Goal: Communication & Community: Answer question/provide support

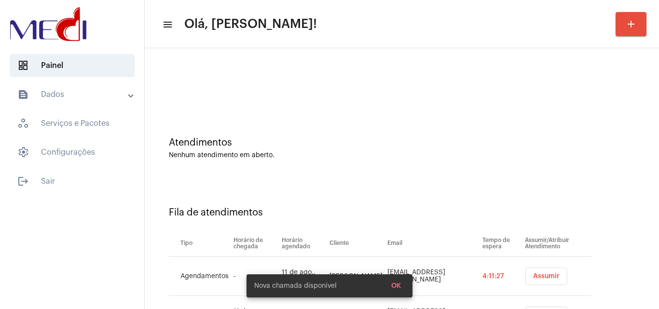
scroll to position [52, 0]
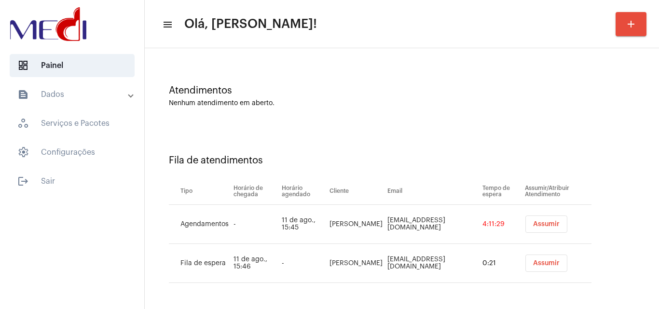
click at [535, 262] on span "Assumir" at bounding box center [546, 263] width 27 height 7
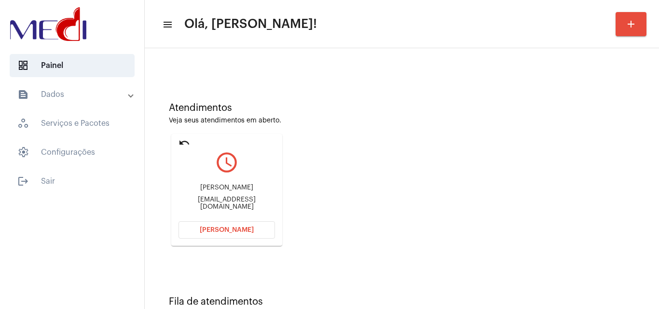
scroll to position [68, 0]
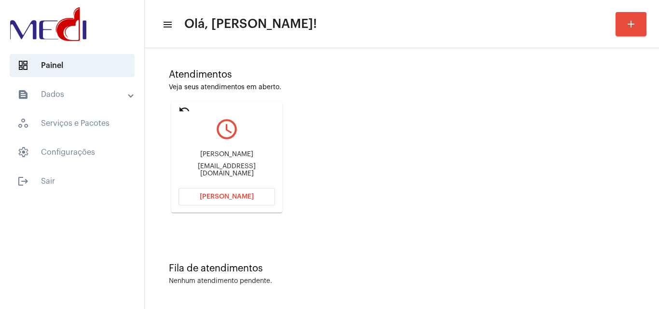
click at [246, 163] on div "Karoline Rossi karolineerossi@gmail.com" at bounding box center [226, 163] width 96 height 43
copy div "Karoline Rossi"
click at [227, 166] on div "Karoline Rossi karolineerossi@gmail.com" at bounding box center [226, 163] width 96 height 43
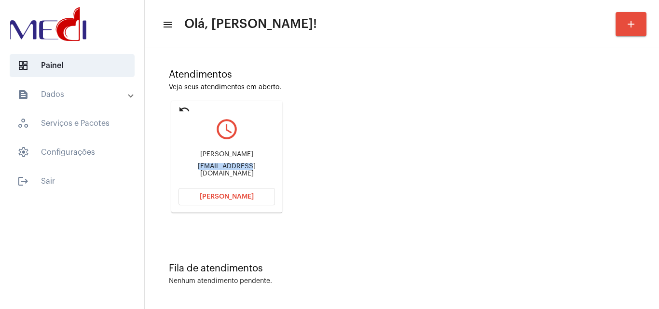
click at [227, 166] on div "Karoline Rossi karolineerossi@gmail.com" at bounding box center [226, 163] width 96 height 43
copy mat-card-content "karolineerossi@gmail.com Abrir Chamada"
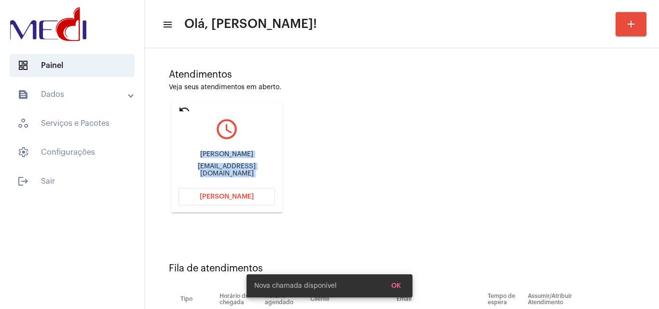
click at [248, 198] on span "Abrir Chamada" at bounding box center [227, 196] width 54 height 7
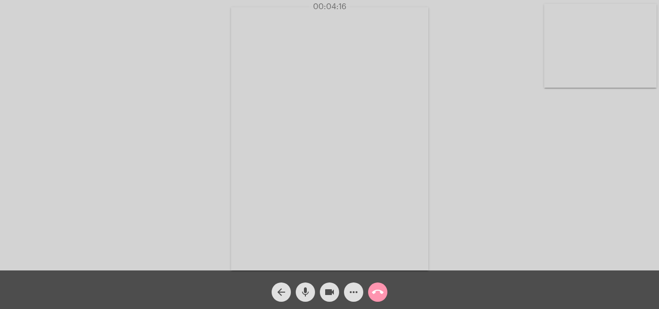
click at [373, 292] on mat-icon "call_end" at bounding box center [378, 293] width 12 height 12
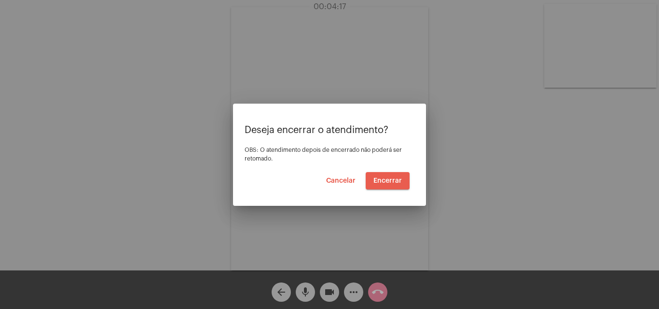
click at [385, 181] on span "Encerrar" at bounding box center [387, 181] width 28 height 7
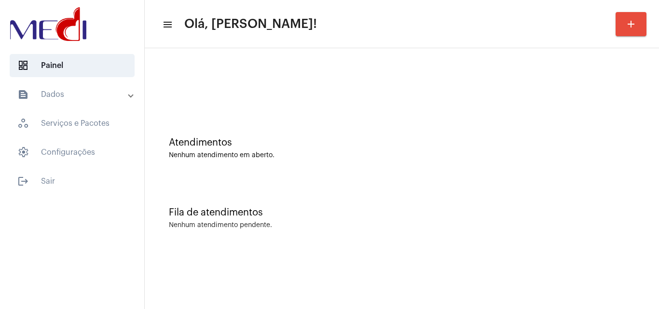
click at [383, 217] on div "Fila de atendimentos" at bounding box center [402, 212] width 466 height 11
click at [658, 248] on div "Atendimentos Nenhum atendimento em aberto. Fila de atendimentos Nenhum atendime…" at bounding box center [402, 150] width 514 height 205
click at [565, 204] on div "Fila de atendimentos Nenhum atendimento pendente." at bounding box center [402, 213] width 505 height 70
click at [529, 160] on div "Atendimentos Nenhum atendimento em aberto." at bounding box center [402, 144] width 505 height 70
click at [594, 204] on div "Fila de atendimentos Nenhum atendimento pendente." at bounding box center [402, 213] width 505 height 70
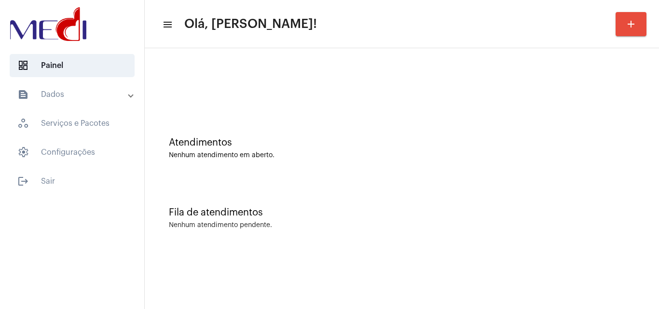
click at [549, 147] on div "Atendimentos" at bounding box center [402, 142] width 466 height 11
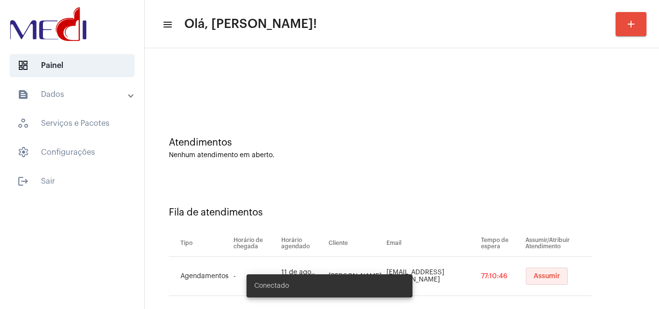
click at [536, 278] on span "Assumir" at bounding box center [547, 276] width 27 height 7
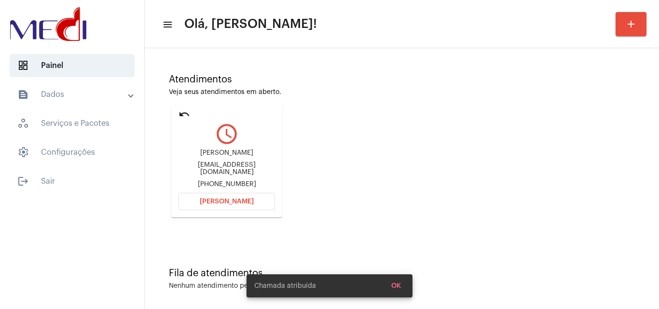
scroll to position [68, 0]
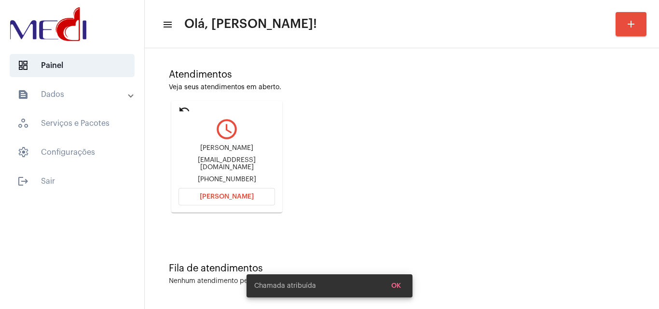
click at [250, 166] on div "isabelchavesanjos@gmail.com" at bounding box center [226, 164] width 96 height 14
copy div "isabelchavesanjos@gmail.com"
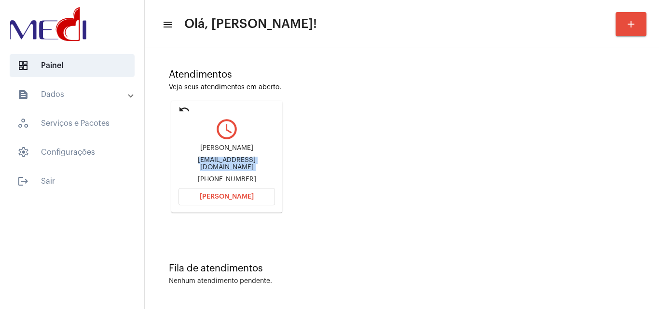
click at [243, 200] on button "Abrir Chamada" at bounding box center [226, 196] width 96 height 17
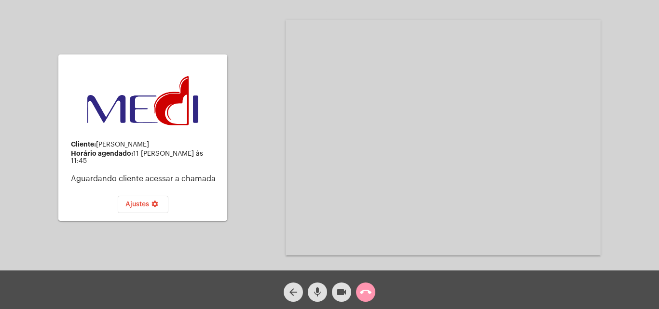
click at [368, 295] on mat-icon "call_end" at bounding box center [366, 293] width 12 height 12
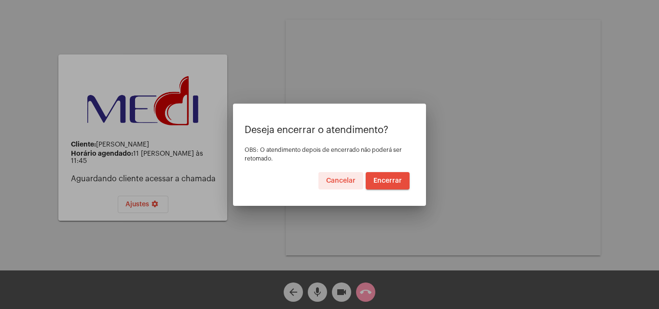
click at [390, 178] on span "Encerrar" at bounding box center [387, 181] width 28 height 7
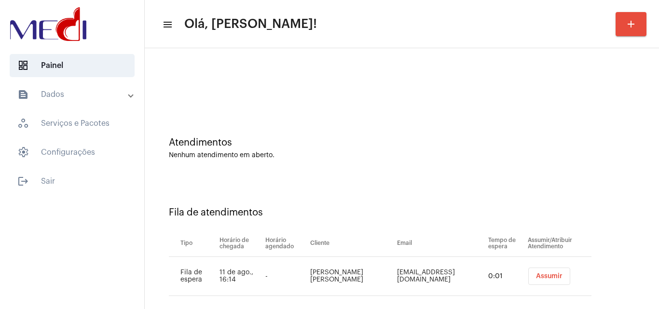
click at [538, 277] on span "Assumir" at bounding box center [549, 276] width 27 height 7
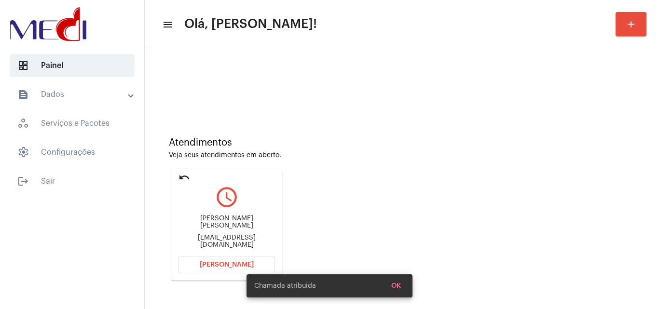
click at [251, 238] on div "jacquelinecrist76@gmail.com" at bounding box center [226, 241] width 96 height 14
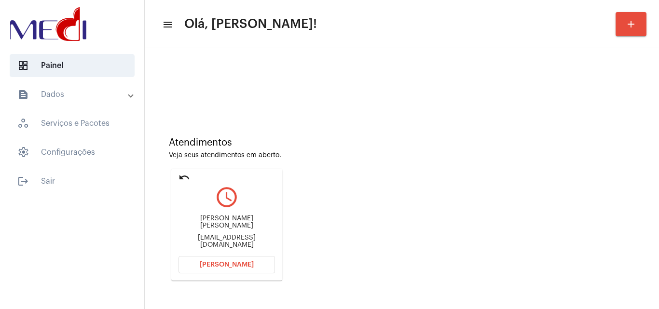
copy mat-card-content "jacquelinecrist76@gmail.com Abrir Chamada"
click at [220, 267] on span "Abrir Chamada" at bounding box center [227, 264] width 54 height 7
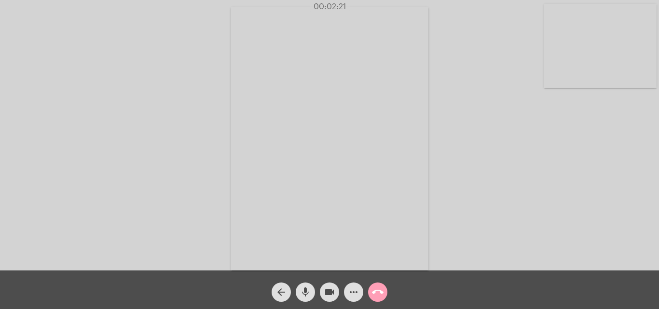
click at [374, 290] on mat-icon "call_end" at bounding box center [378, 293] width 12 height 12
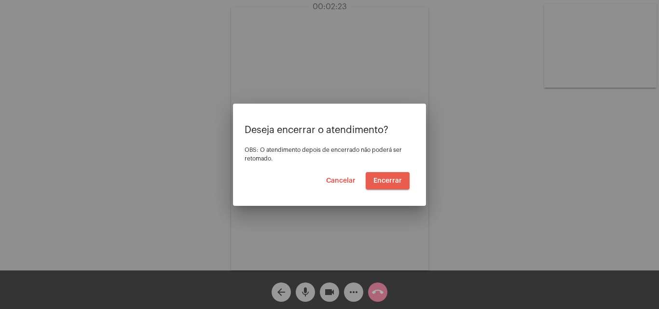
click at [384, 182] on span "Encerrar" at bounding box center [387, 181] width 28 height 7
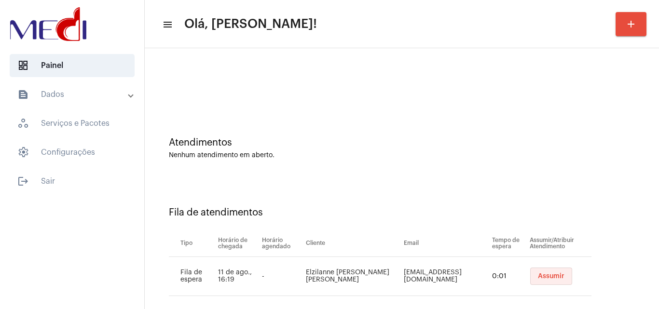
click at [554, 278] on span "Assumir" at bounding box center [551, 276] width 27 height 7
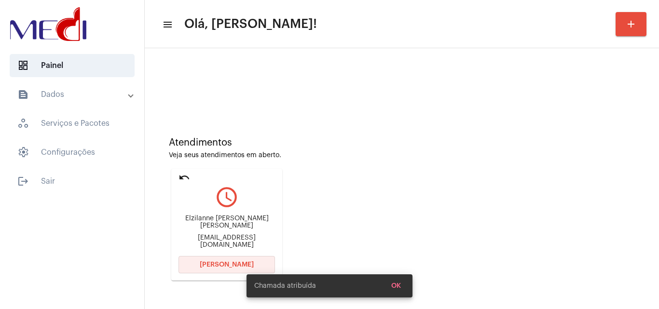
click at [217, 267] on span "Abrir Chamada" at bounding box center [227, 264] width 54 height 7
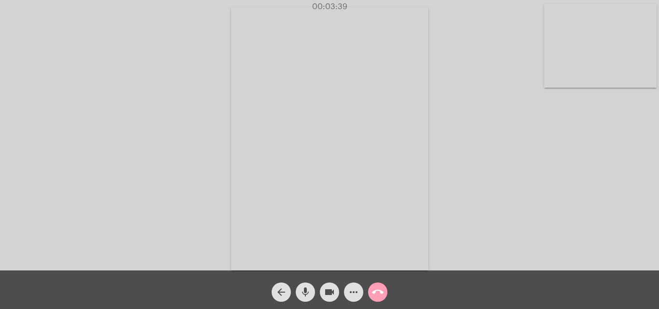
click at [383, 290] on mat-icon "call_end" at bounding box center [378, 293] width 12 height 12
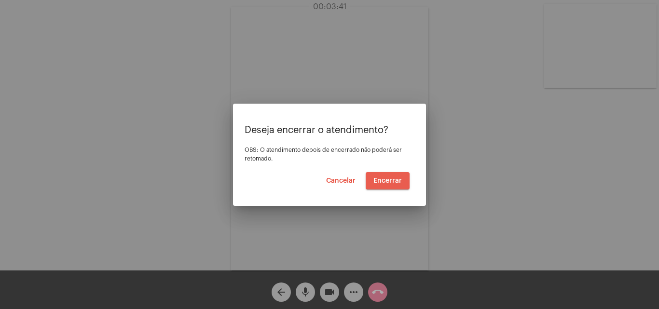
click at [388, 179] on span "Encerrar" at bounding box center [387, 181] width 28 height 7
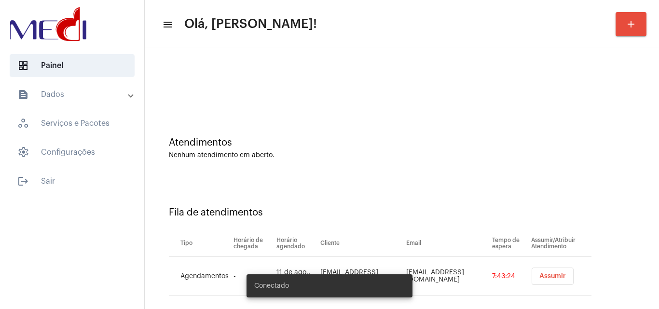
click at [542, 279] on span "Assumir" at bounding box center [552, 276] width 27 height 7
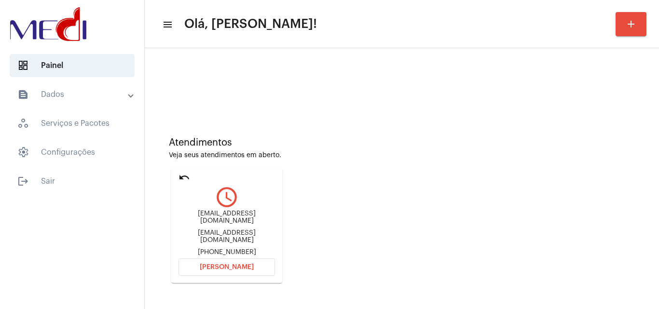
click at [245, 216] on div "demonti_g@outlook.com" at bounding box center [226, 217] width 96 height 14
copy div "demonti_g@outlook.com"
click at [231, 264] on span "Abrir Chamada" at bounding box center [227, 267] width 54 height 7
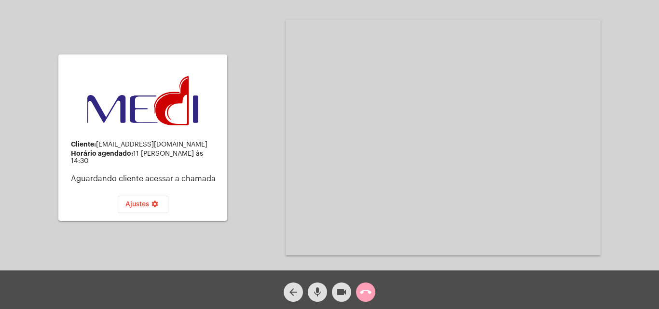
click at [369, 290] on mat-icon "call_end" at bounding box center [366, 293] width 12 height 12
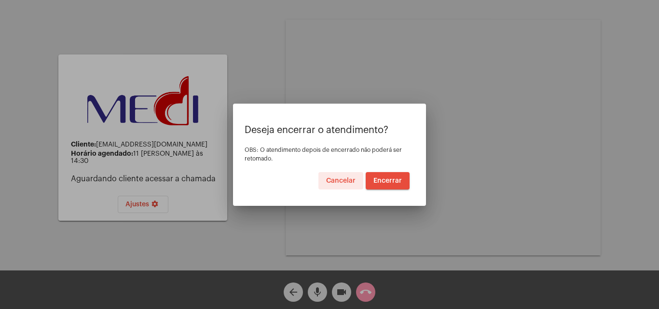
click at [382, 174] on button "Encerrar" at bounding box center [388, 180] width 44 height 17
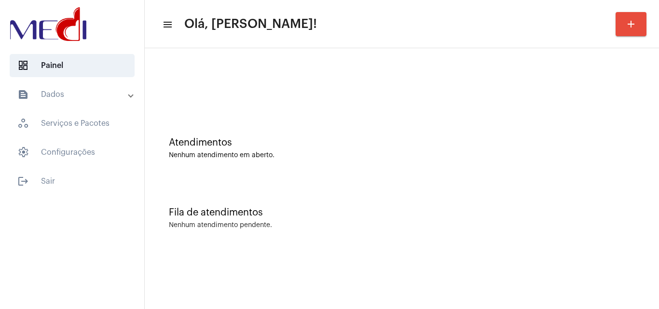
click at [617, 152] on div "Nenhum atendimento em aberto." at bounding box center [402, 155] width 466 height 7
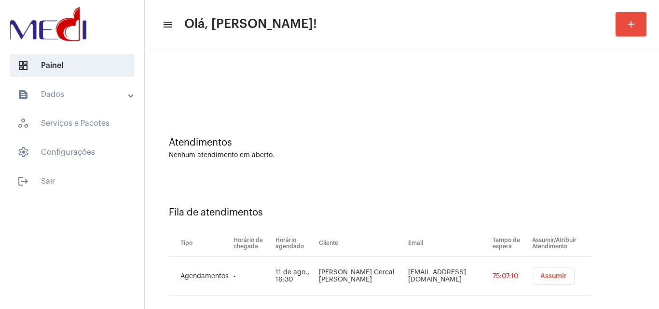
click at [542, 280] on button "Assumir" at bounding box center [554, 276] width 42 height 17
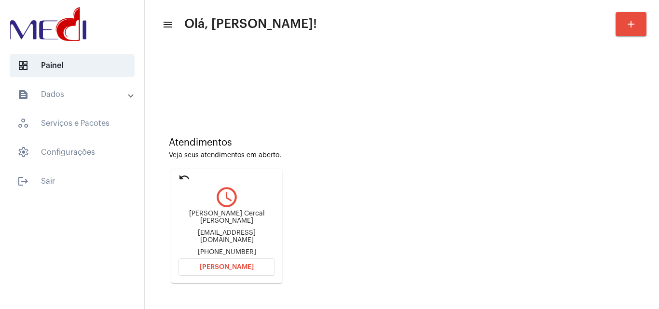
click at [183, 178] on mat-icon "undo" at bounding box center [184, 178] width 12 height 12
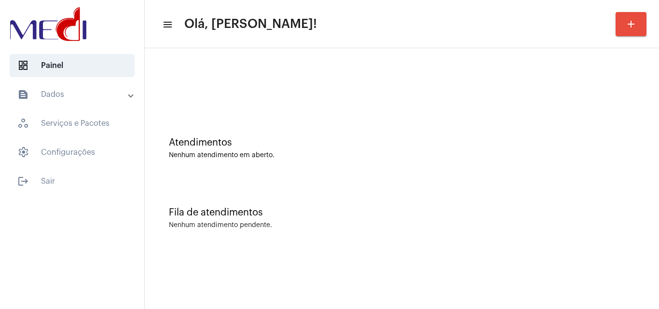
click at [545, 179] on div "Fila de atendimentos Nenhum atendimento pendente." at bounding box center [402, 213] width 505 height 70
click at [604, 150] on div "Atendimentos Nenhum atendimento em aberto." at bounding box center [402, 148] width 466 height 22
drag, startPoint x: 594, startPoint y: 182, endPoint x: 384, endPoint y: 258, distance: 223.5
click at [564, 200] on div "Fila de atendimentos Nenhum atendimento pendente." at bounding box center [402, 213] width 505 height 70
click at [599, 158] on div "Nenhum atendimento em aberto." at bounding box center [402, 155] width 466 height 7
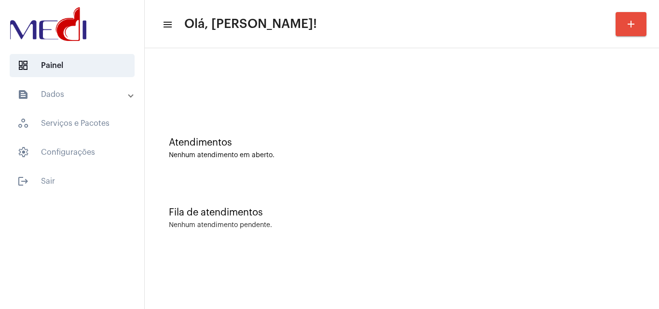
click at [602, 226] on div "Nenhum atendimento pendente." at bounding box center [402, 225] width 466 height 7
click at [601, 189] on div "Fila de atendimentos Nenhum atendimento pendente." at bounding box center [402, 213] width 505 height 70
drag, startPoint x: 613, startPoint y: 168, endPoint x: 550, endPoint y: 156, distance: 64.0
click at [607, 168] on div "Atendimentos Nenhum atendimento em aberto." at bounding box center [402, 144] width 505 height 70
click at [614, 173] on div "Atendimentos Nenhum atendimento em aberto." at bounding box center [402, 144] width 505 height 70
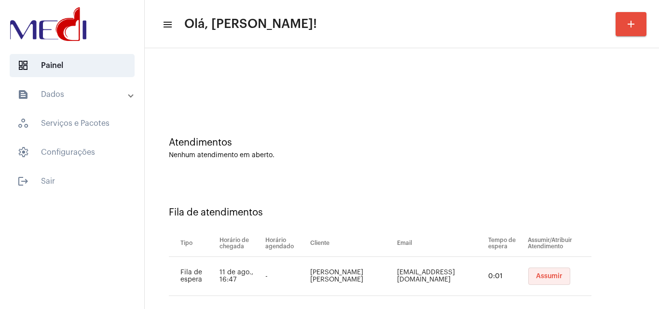
click at [528, 283] on button "Assumir" at bounding box center [549, 276] width 42 height 17
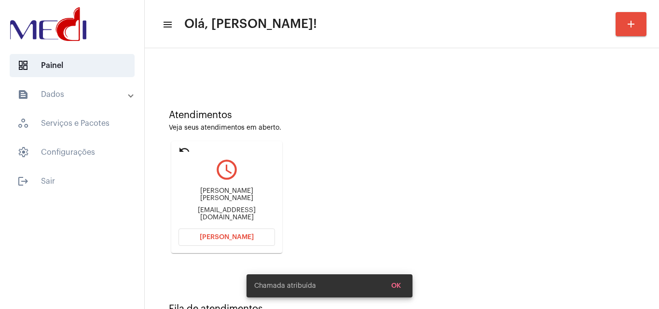
scroll to position [68, 0]
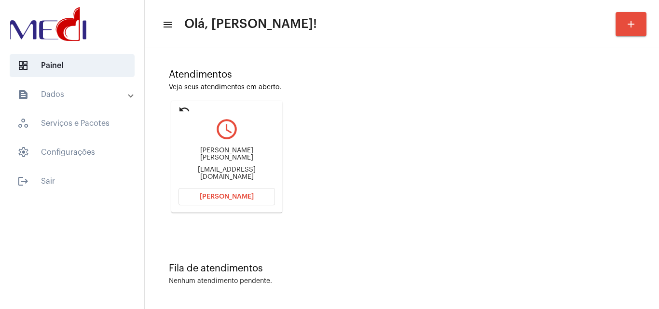
click at [258, 173] on div "eduardagoncalo22@gmail.com" at bounding box center [226, 173] width 96 height 14
click at [259, 166] on div "eduardagoncalo22@gmail.com" at bounding box center [226, 173] width 96 height 14
copy mat-card-content "eduardagoncalo22@gmail.com Abrir Chamada"
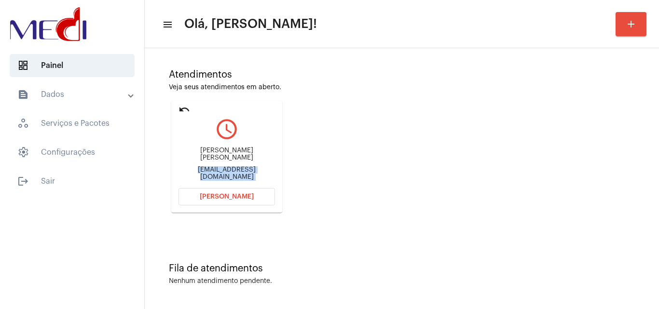
click at [211, 195] on span "Abrir Chamada" at bounding box center [227, 196] width 54 height 7
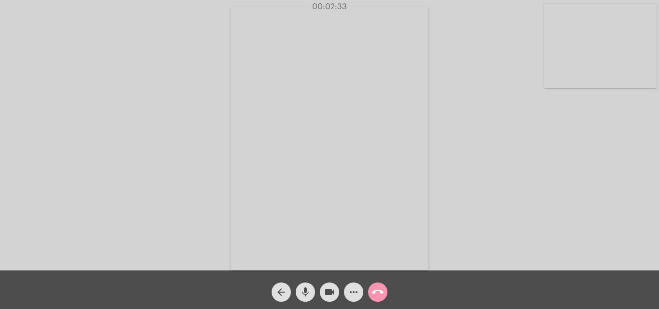
click at [377, 288] on mat-icon "call_end" at bounding box center [378, 293] width 12 height 12
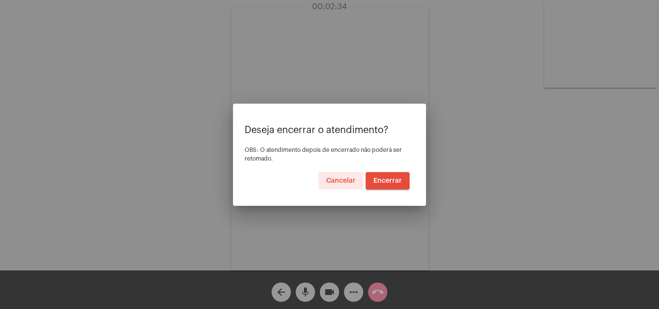
click at [385, 183] on span "Encerrar" at bounding box center [387, 181] width 28 height 7
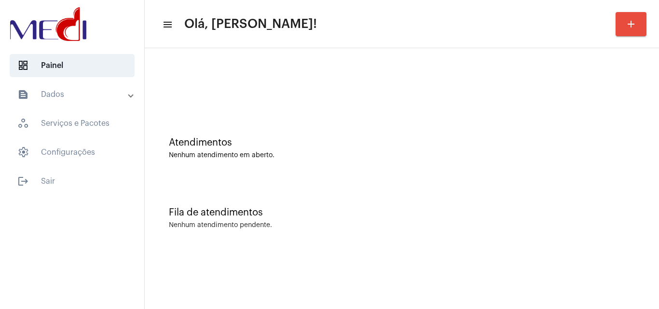
click at [596, 139] on div "Atendimentos" at bounding box center [402, 142] width 466 height 11
click at [608, 163] on div "Atendimentos Nenhum atendimento em aberto." at bounding box center [402, 144] width 505 height 70
drag, startPoint x: 561, startPoint y: 157, endPoint x: 529, endPoint y: 159, distance: 32.9
click at [561, 157] on div "Nenhum atendimento em aberto." at bounding box center [402, 155] width 466 height 7
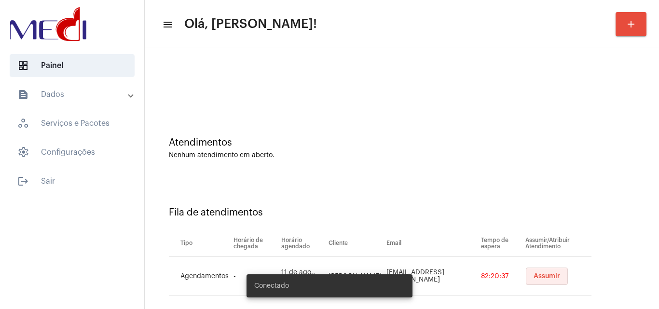
click at [534, 279] on span "Assumir" at bounding box center [547, 276] width 27 height 7
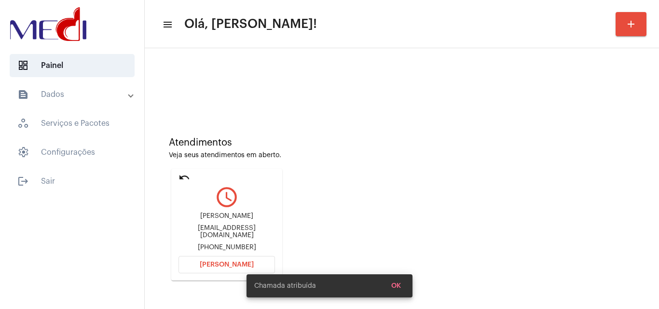
click at [261, 232] on div "ianca.trindade96@hotmail.com" at bounding box center [226, 232] width 96 height 14
copy div "ianca.trindade96@hotmail.com"
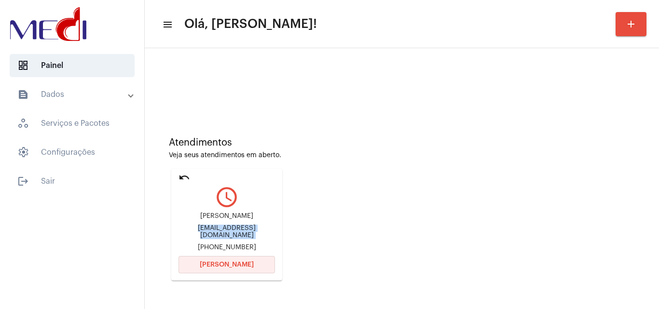
click at [224, 265] on span "Abrir Chamada" at bounding box center [227, 264] width 54 height 7
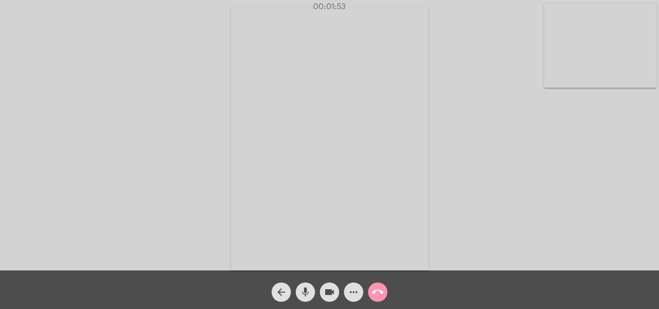
click at [380, 290] on mat-icon "call_end" at bounding box center [378, 293] width 12 height 12
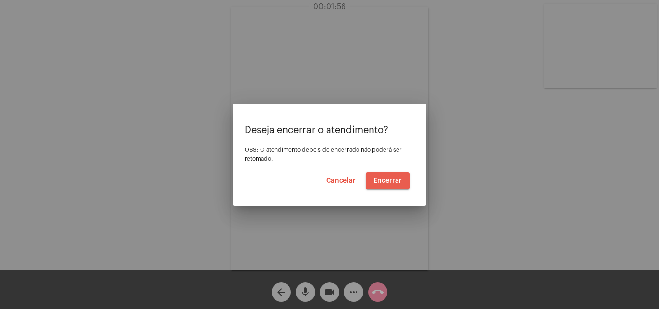
click at [392, 180] on span "Encerrar" at bounding box center [387, 181] width 28 height 7
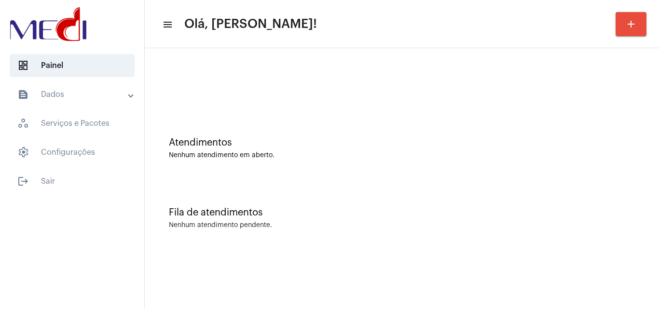
click at [548, 184] on div "Fila de atendimentos Nenhum atendimento pendente." at bounding box center [402, 213] width 505 height 70
click at [638, 233] on div "Fila de atendimentos Nenhum atendimento pendente." at bounding box center [402, 213] width 505 height 70
click at [592, 198] on div "Fila de atendimentos Nenhum atendimento pendente." at bounding box center [402, 213] width 505 height 70
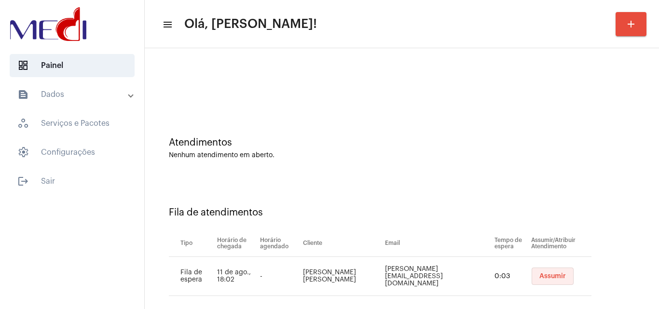
click at [544, 272] on button "Assumir" at bounding box center [553, 276] width 42 height 17
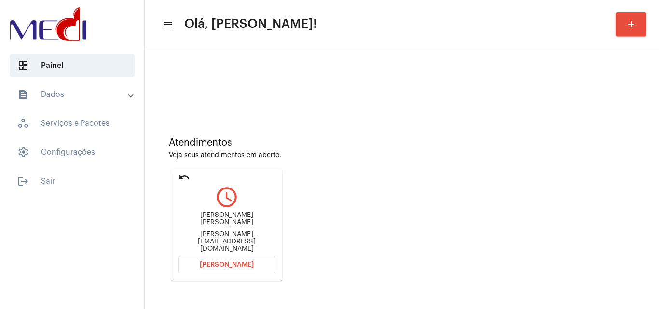
scroll to position [68, 0]
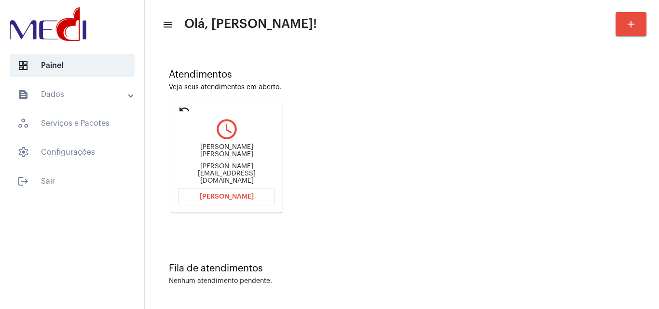
click at [205, 174] on div "romulo.meirelles@hotmail.com" at bounding box center [226, 174] width 96 height 22
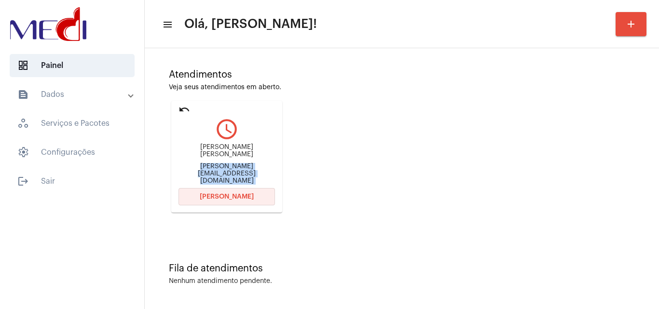
click at [226, 194] on span "Abrir Chamada" at bounding box center [227, 196] width 54 height 7
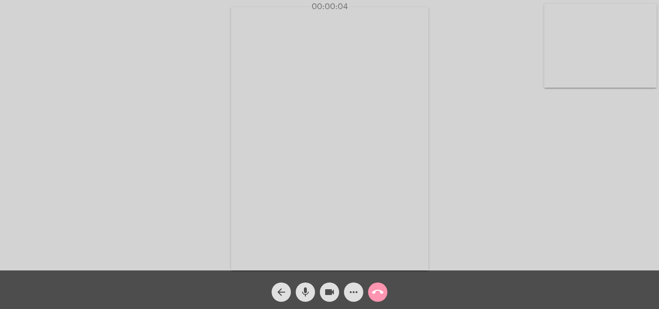
click at [539, 162] on div "Acessando Câmera e Microfone..." at bounding box center [329, 137] width 657 height 271
click at [380, 291] on mat-icon "call_end" at bounding box center [378, 293] width 12 height 12
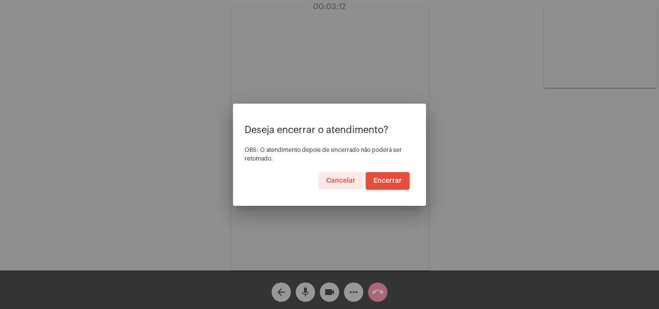
click at [391, 178] on span "Encerrar" at bounding box center [387, 181] width 28 height 7
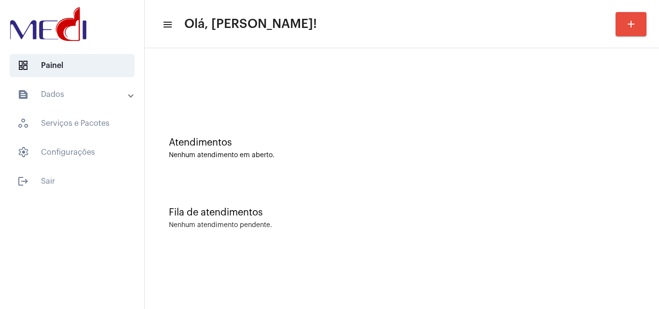
click at [637, 233] on div "Fila de atendimentos Nenhum atendimento pendente." at bounding box center [402, 213] width 505 height 70
click at [542, 142] on div "Atendimentos" at bounding box center [402, 142] width 466 height 11
click at [593, 206] on div "Fila de atendimentos Nenhum atendimento pendente." at bounding box center [402, 213] width 505 height 70
click at [545, 274] on mat-sidenav-content "menu Olá, [PERSON_NAME]! add Atendimentos Nenhum atendimento em aberto. Fila de…" at bounding box center [402, 154] width 514 height 309
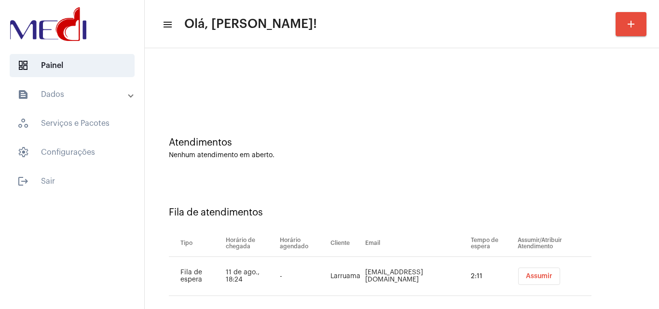
drag, startPoint x: 541, startPoint y: 196, endPoint x: 540, endPoint y: 215, distance: 18.3
click at [541, 196] on div "Fila de atendimentos Tipo Horário de chegada Horário agendado Cliente Email Tem…" at bounding box center [402, 247] width 505 height 139
click at [528, 274] on span "Assumir" at bounding box center [539, 276] width 27 height 7
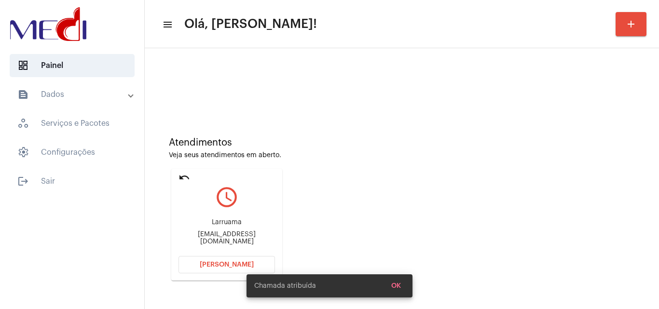
click at [235, 236] on div "erikamiccena@gmail.com" at bounding box center [226, 238] width 96 height 14
copy mat-card-content "erikamiccena@gmail.com Abrir Chamada"
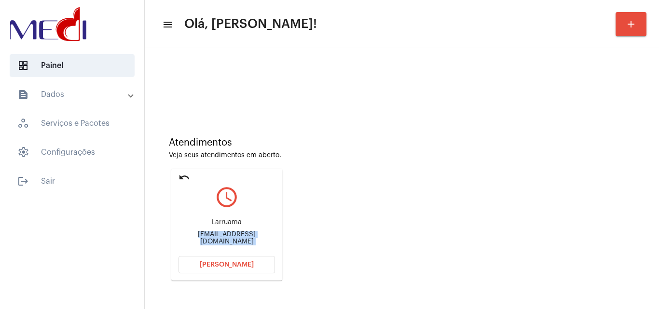
click at [245, 260] on button "Abrir Chamada" at bounding box center [226, 264] width 96 height 17
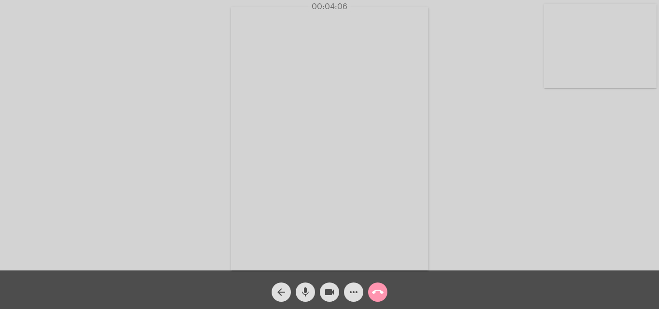
click at [383, 289] on mat-icon "call_end" at bounding box center [378, 293] width 12 height 12
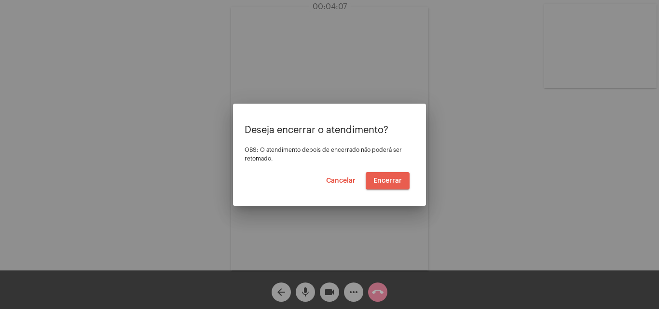
click at [390, 178] on span "Encerrar" at bounding box center [387, 181] width 28 height 7
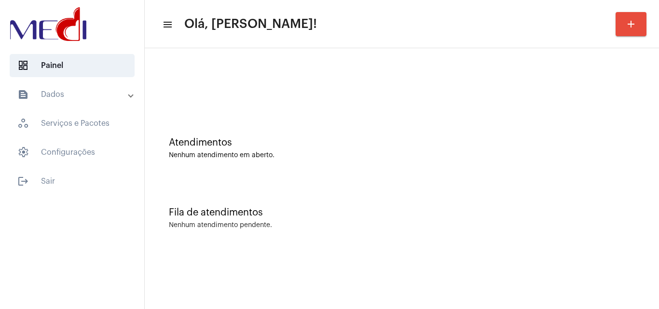
click at [615, 201] on div "Fila de atendimentos Nenhum atendimento pendente." at bounding box center [402, 213] width 505 height 70
click at [581, 198] on div "Fila de atendimentos Nenhum atendimento pendente." at bounding box center [402, 213] width 505 height 70
click at [597, 161] on div "Atendimentos Nenhum atendimento em aberto." at bounding box center [402, 144] width 505 height 70
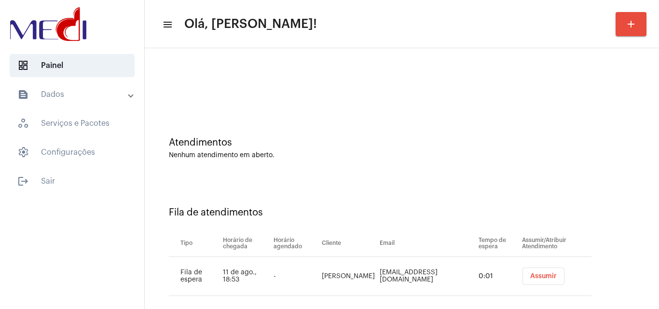
click at [530, 276] on span "Assumir" at bounding box center [543, 276] width 27 height 7
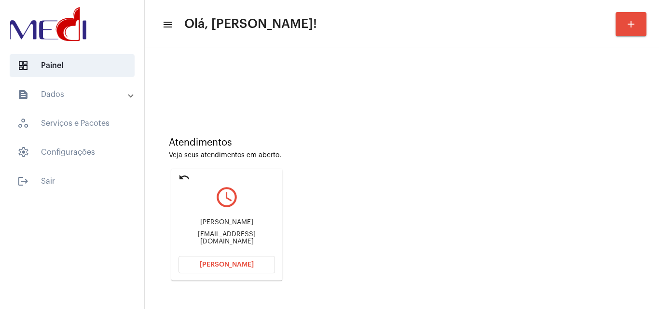
click at [225, 238] on div "eduardonassif8@gmail.com" at bounding box center [226, 238] width 96 height 14
click at [229, 236] on div "eduardonassif8@gmail.com" at bounding box center [226, 238] width 96 height 14
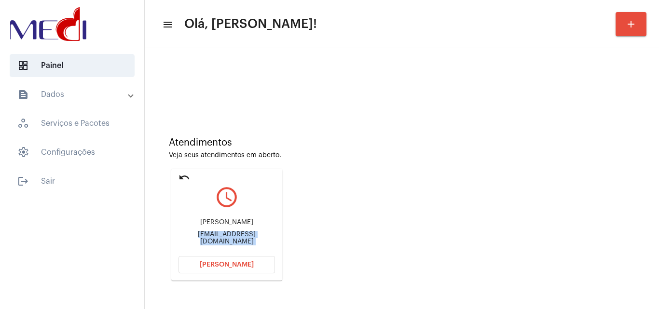
click at [232, 260] on button "Abrir Chamada" at bounding box center [226, 264] width 96 height 17
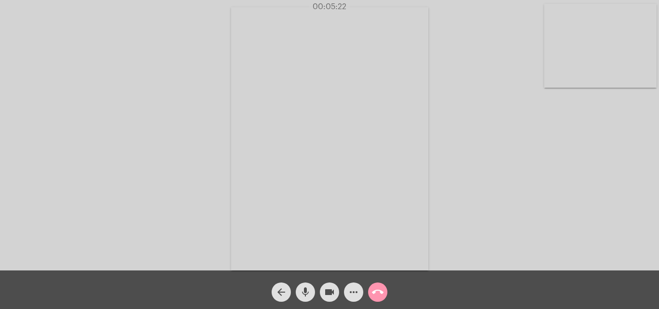
click at [377, 294] on mat-icon "call_end" at bounding box center [378, 293] width 12 height 12
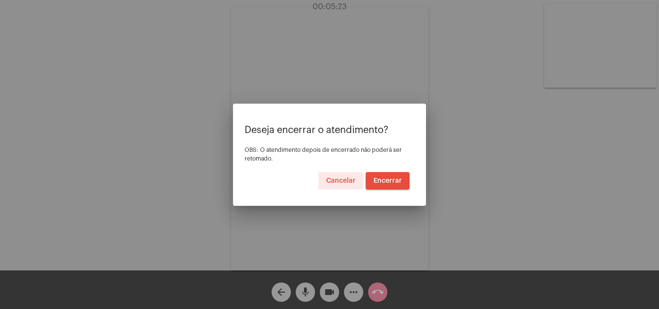
click at [391, 178] on span "Encerrar" at bounding box center [387, 181] width 28 height 7
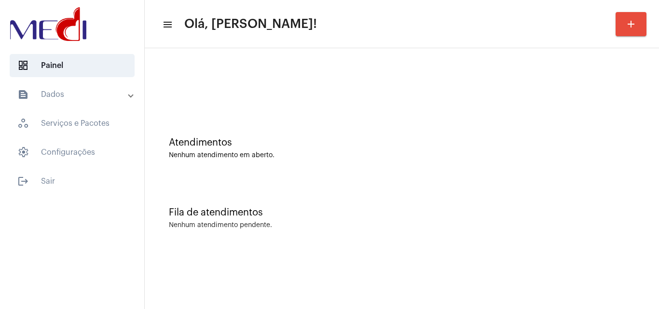
click at [546, 178] on div "Fila de atendimentos Nenhum atendimento pendente." at bounding box center [402, 213] width 505 height 70
click at [555, 173] on div "Atendimentos Nenhum atendimento em aberto." at bounding box center [402, 144] width 505 height 70
click at [606, 215] on div "Fila de atendimentos" at bounding box center [402, 212] width 466 height 11
click at [579, 188] on div "Fila de atendimentos Nenhum atendimento pendente." at bounding box center [402, 213] width 505 height 70
click at [597, 206] on div "Fila de atendimentos Nenhum atendimento pendente." at bounding box center [402, 213] width 505 height 70
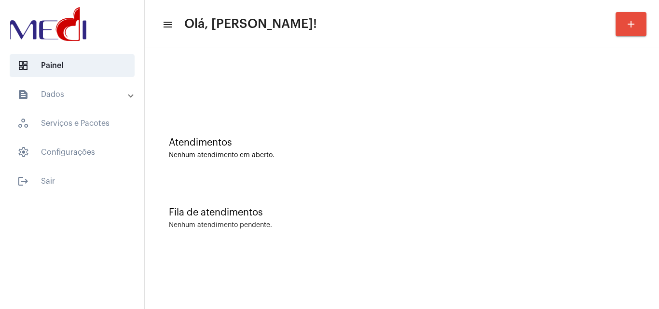
click at [575, 173] on div "Atendimentos Nenhum atendimento em aberto." at bounding box center [402, 144] width 505 height 70
